Goal: Task Accomplishment & Management: Use online tool/utility

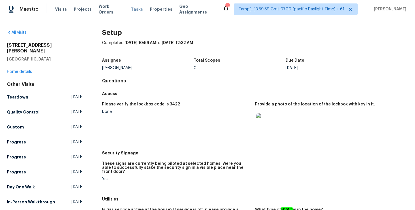
click at [131, 10] on span "Tasks" at bounding box center [137, 9] width 12 height 4
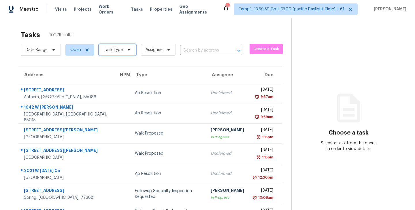
click at [130, 49] on span "Task Type" at bounding box center [117, 50] width 37 height 12
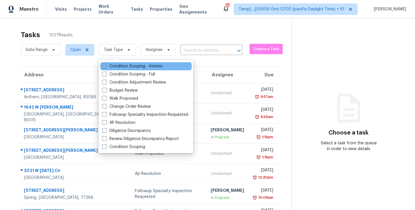
click at [103, 67] on span at bounding box center [104, 66] width 5 height 5
click at [103, 67] on input "Condition Scoping - Interior" at bounding box center [104, 65] width 4 height 4
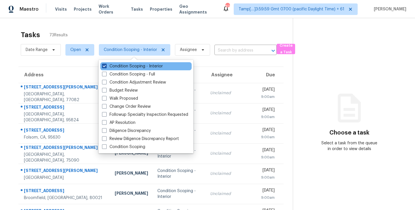
click at [105, 65] on span at bounding box center [104, 66] width 5 height 5
click at [105, 65] on input "Condition Scoping - Interior" at bounding box center [104, 65] width 4 height 4
checkbox input "false"
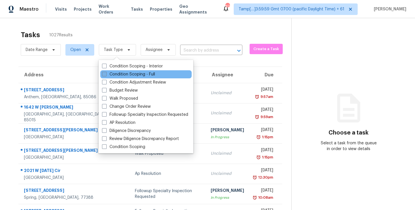
click at [106, 74] on span at bounding box center [104, 74] width 5 height 5
click at [106, 74] on input "Condition Scoping - Full" at bounding box center [104, 74] width 4 height 4
checkbox input "true"
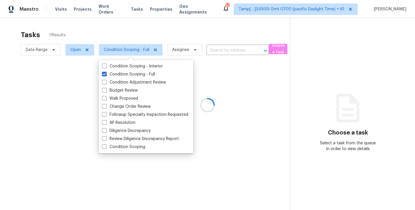
click at [143, 34] on div at bounding box center [207, 105] width 415 height 210
